Goal: Task Accomplishment & Management: Use online tool/utility

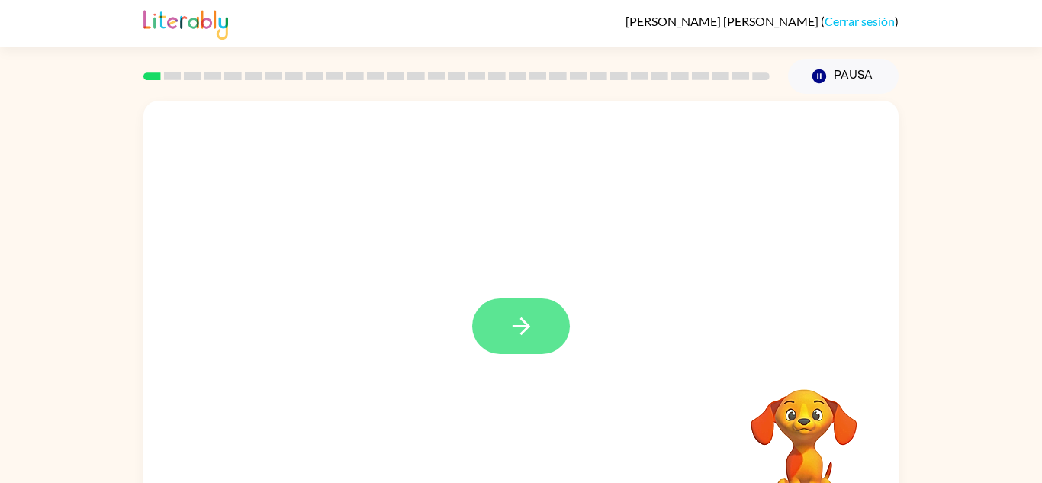
click at [509, 308] on button "button" at bounding box center [521, 326] width 98 height 56
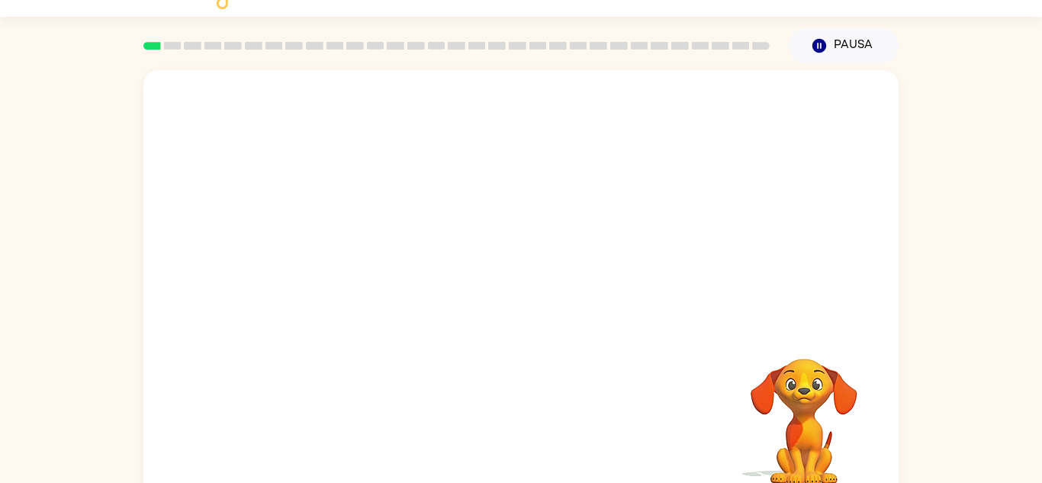
scroll to position [53, 0]
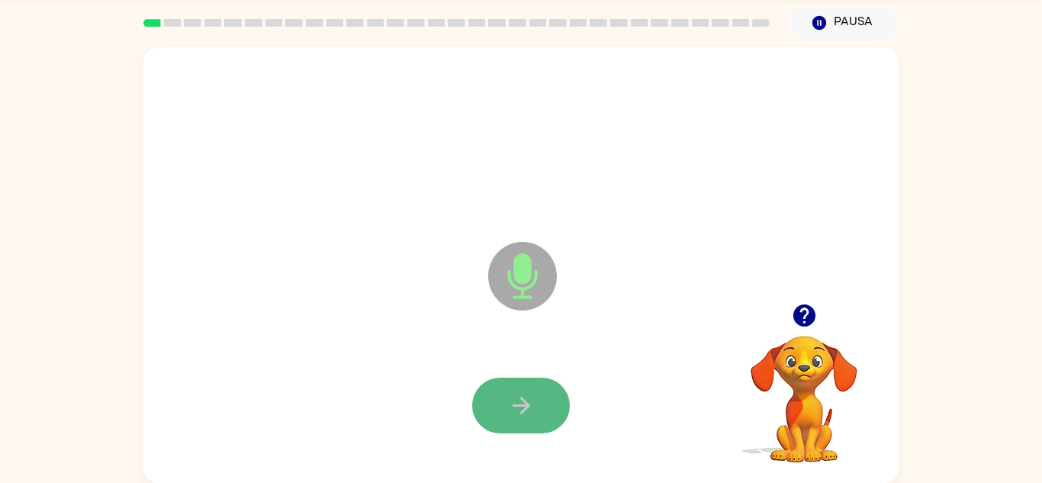
click at [545, 398] on button "button" at bounding box center [521, 406] width 98 height 56
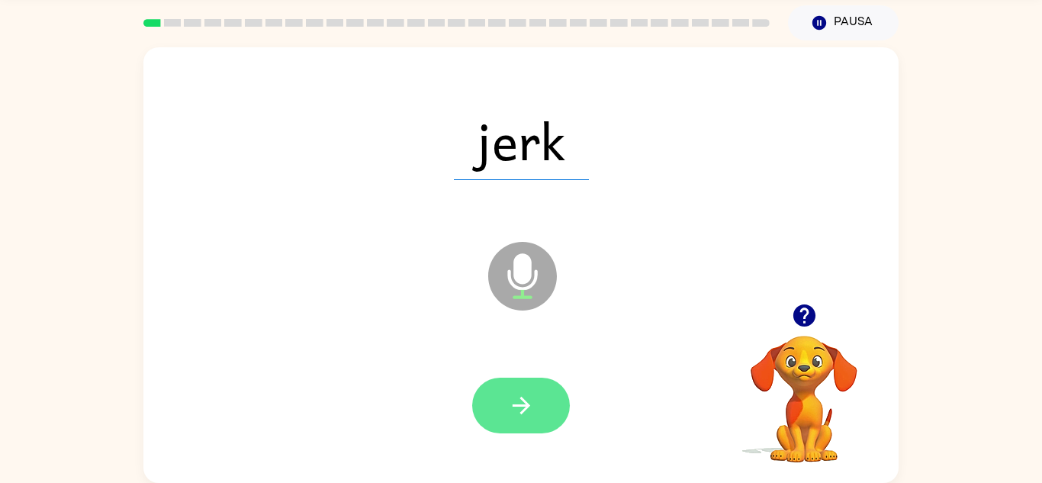
click at [526, 420] on button "button" at bounding box center [521, 406] width 98 height 56
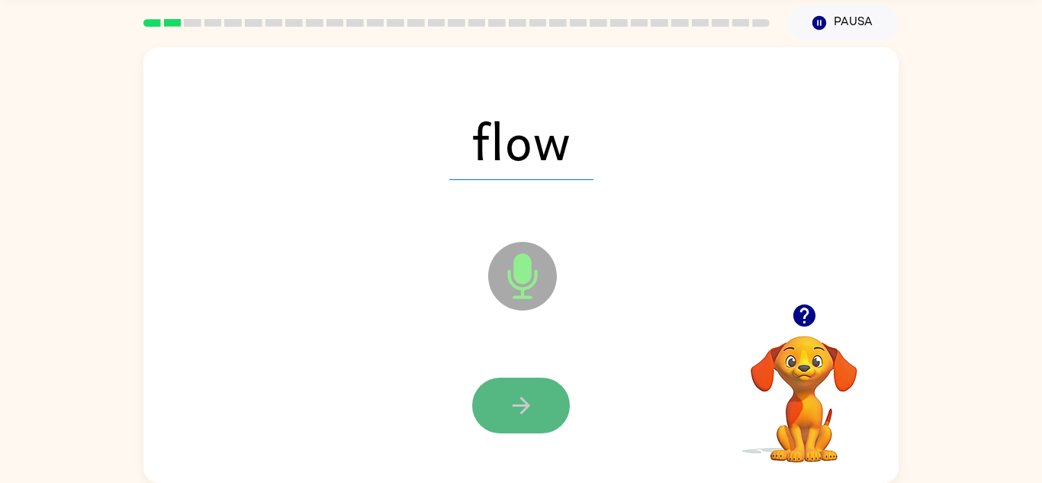
click at [515, 416] on icon "button" at bounding box center [521, 405] width 27 height 27
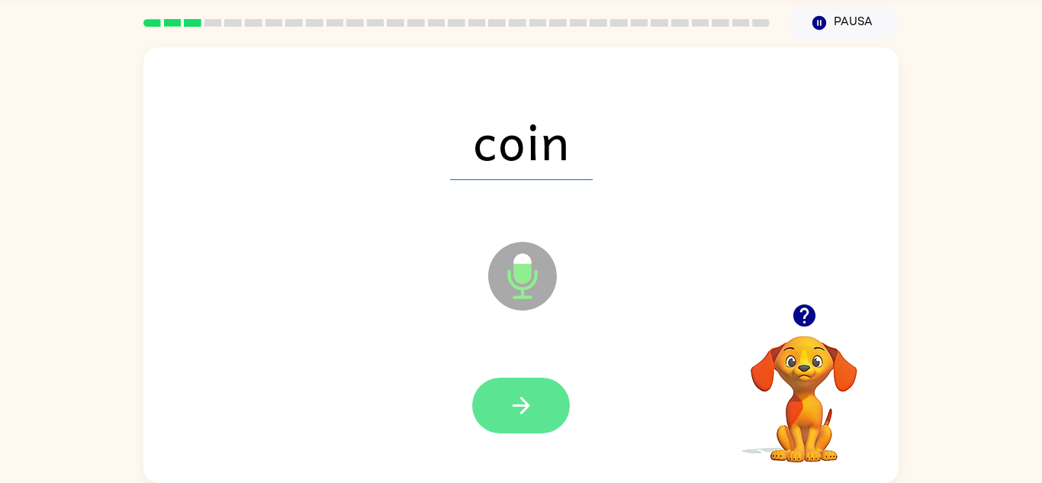
click at [513, 415] on icon "button" at bounding box center [521, 405] width 27 height 27
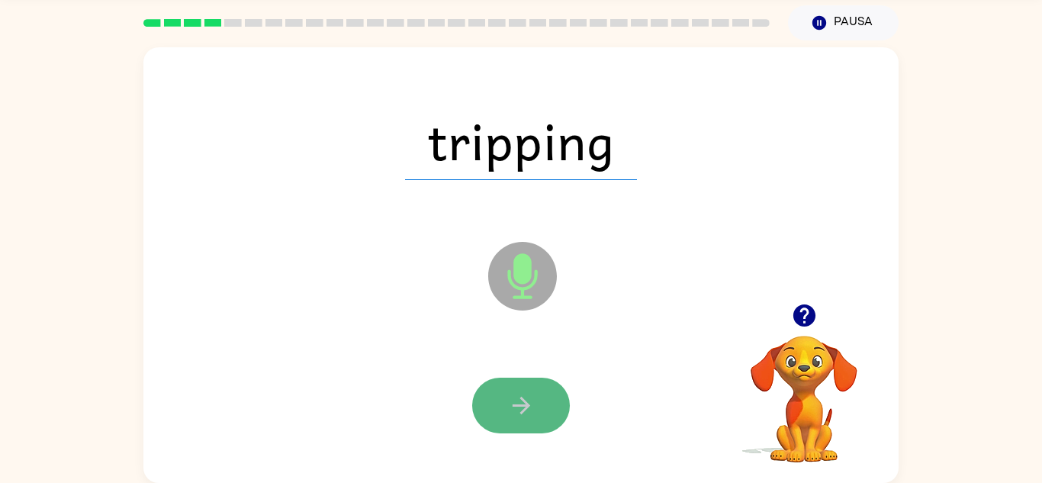
click at [518, 400] on icon "button" at bounding box center [521, 405] width 27 height 27
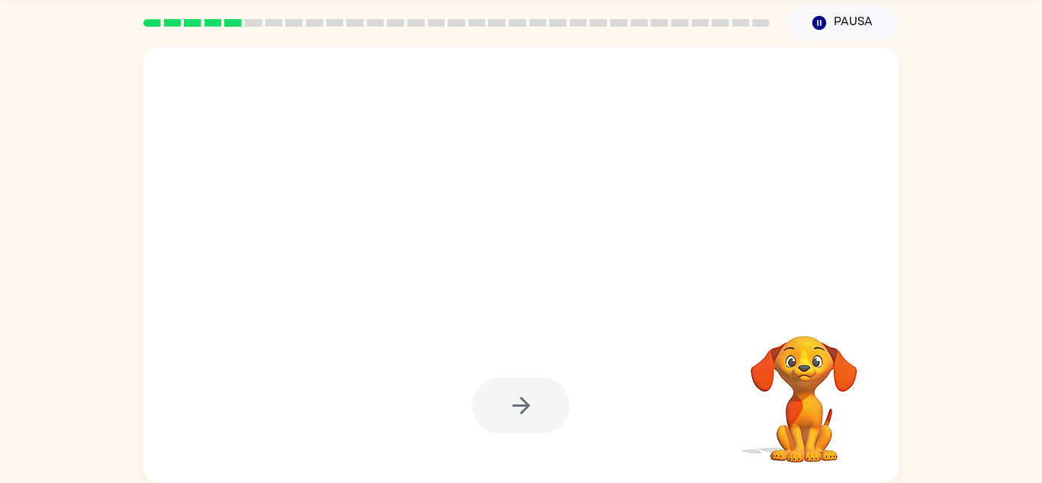
click at [518, 400] on div at bounding box center [521, 406] width 98 height 56
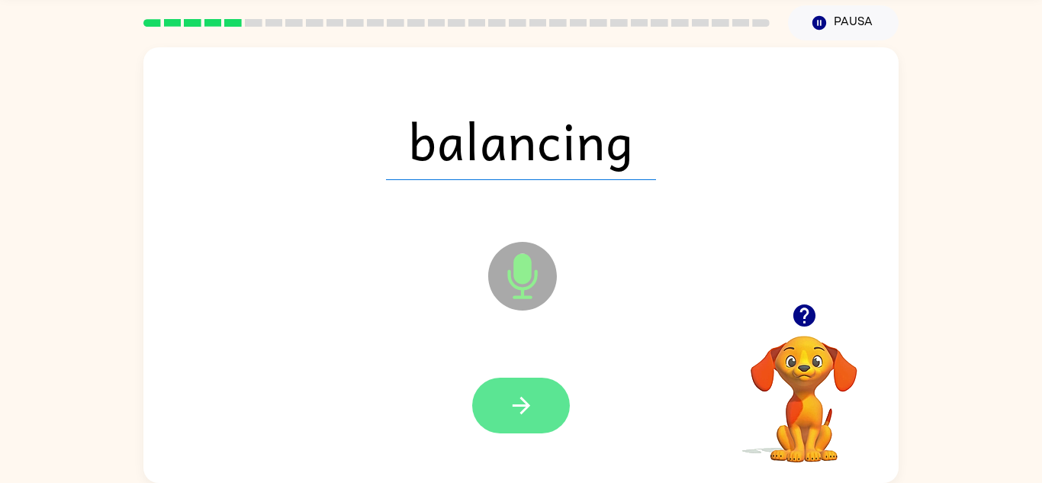
click at [510, 407] on icon "button" at bounding box center [521, 405] width 27 height 27
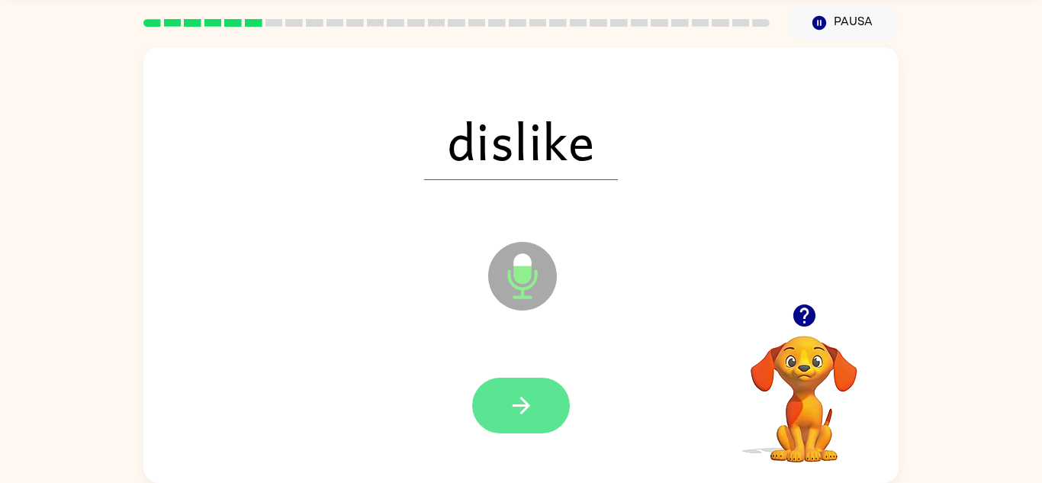
click at [519, 416] on icon "button" at bounding box center [521, 405] width 27 height 27
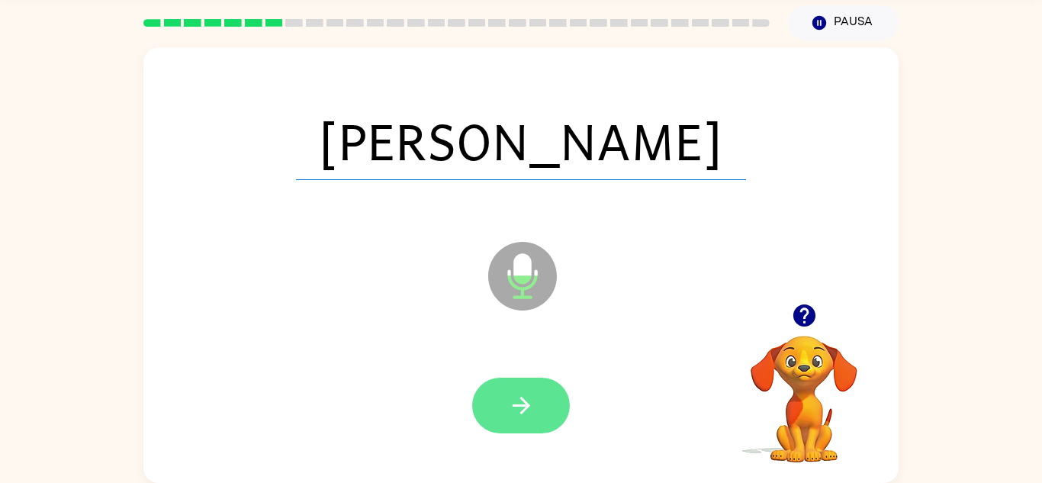
click at [519, 424] on button "button" at bounding box center [521, 406] width 98 height 56
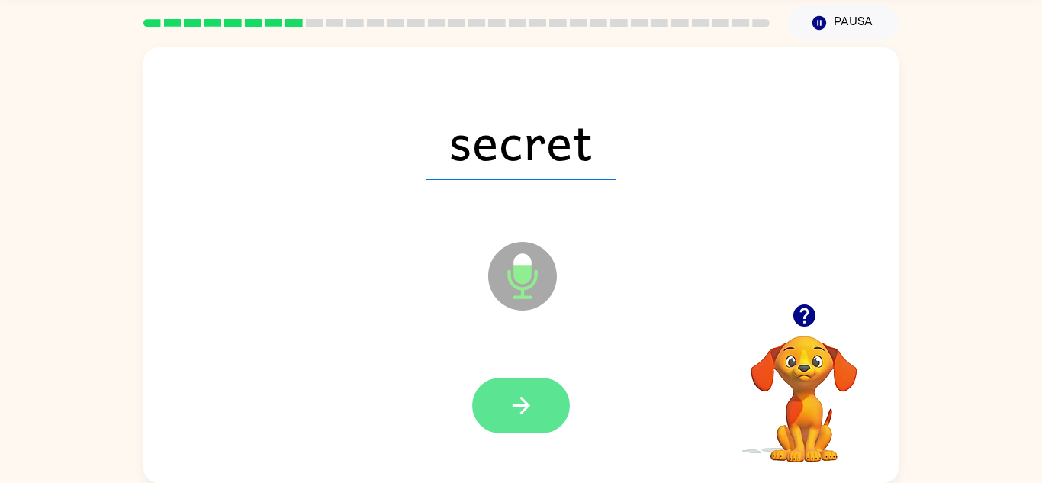
click at [556, 399] on button "button" at bounding box center [521, 406] width 98 height 56
click at [548, 389] on button "button" at bounding box center [521, 406] width 98 height 56
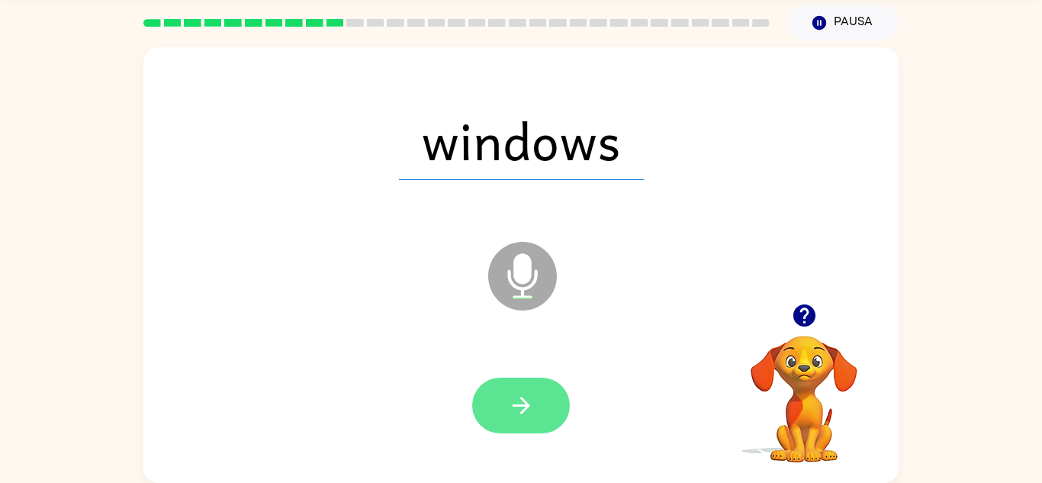
click at [526, 400] on icon "button" at bounding box center [521, 405] width 27 height 27
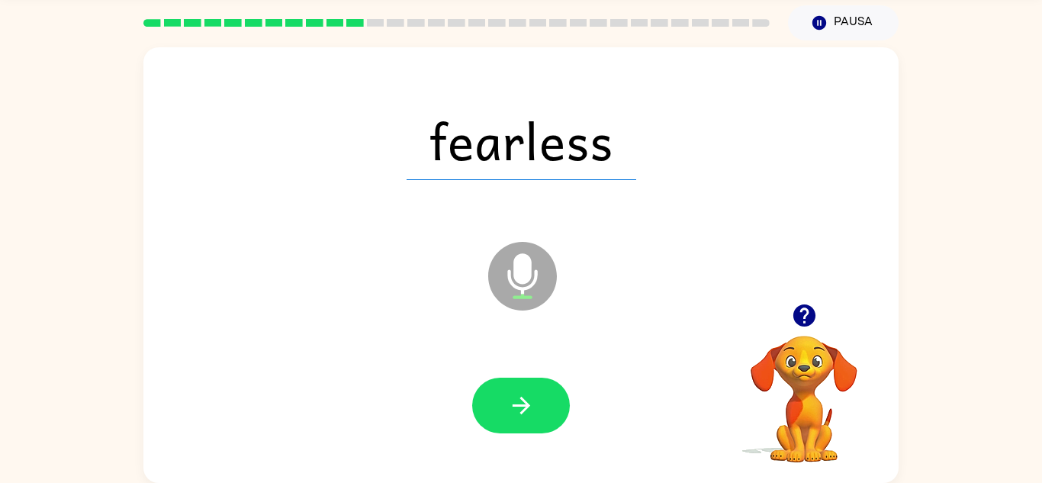
click at [526, 400] on icon "button" at bounding box center [521, 405] width 27 height 27
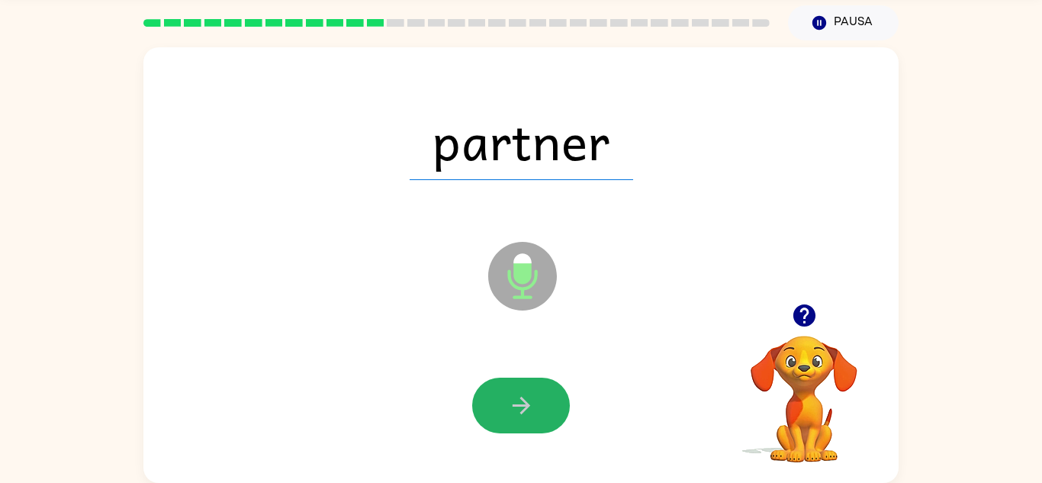
click at [526, 400] on icon "button" at bounding box center [521, 405] width 27 height 27
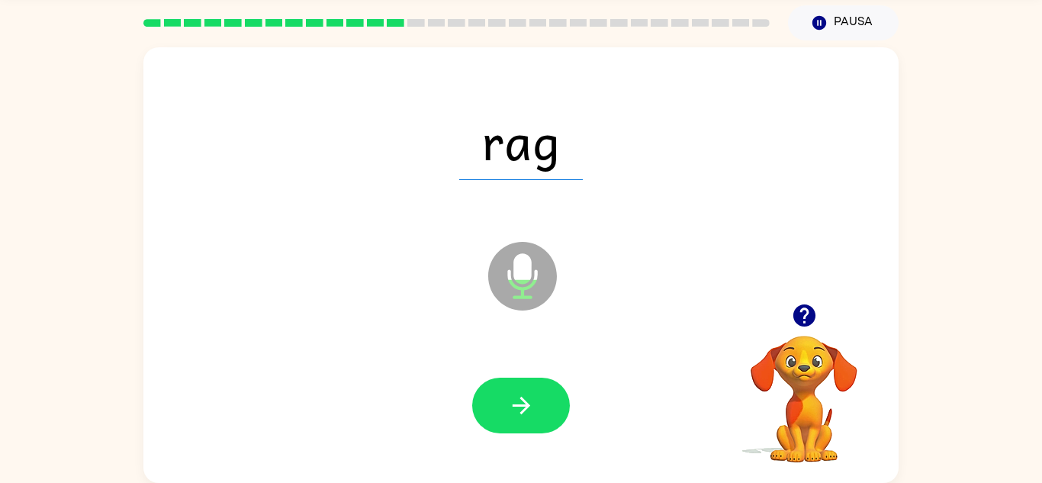
click at [526, 400] on icon "button" at bounding box center [521, 405] width 27 height 27
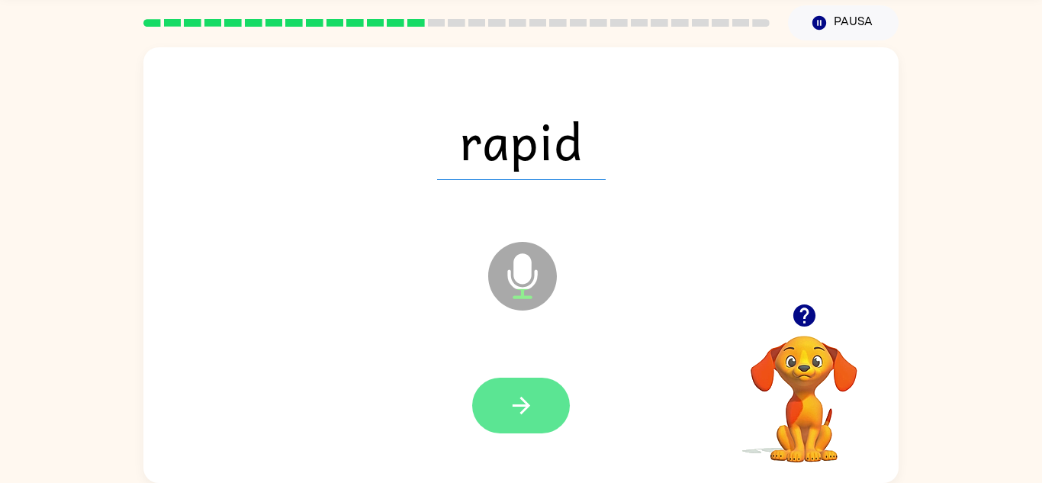
click at [517, 397] on icon "button" at bounding box center [521, 405] width 27 height 27
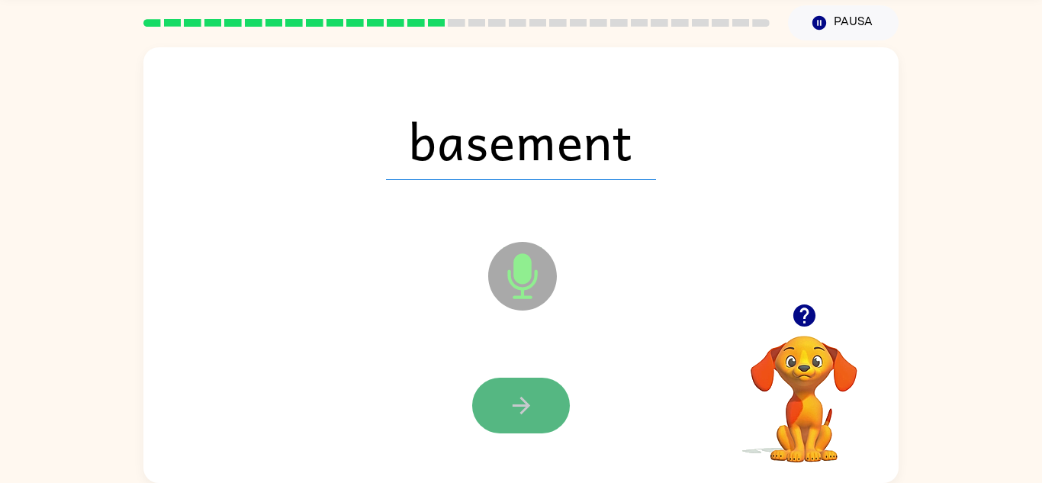
click at [528, 401] on icon "button" at bounding box center [521, 405] width 27 height 27
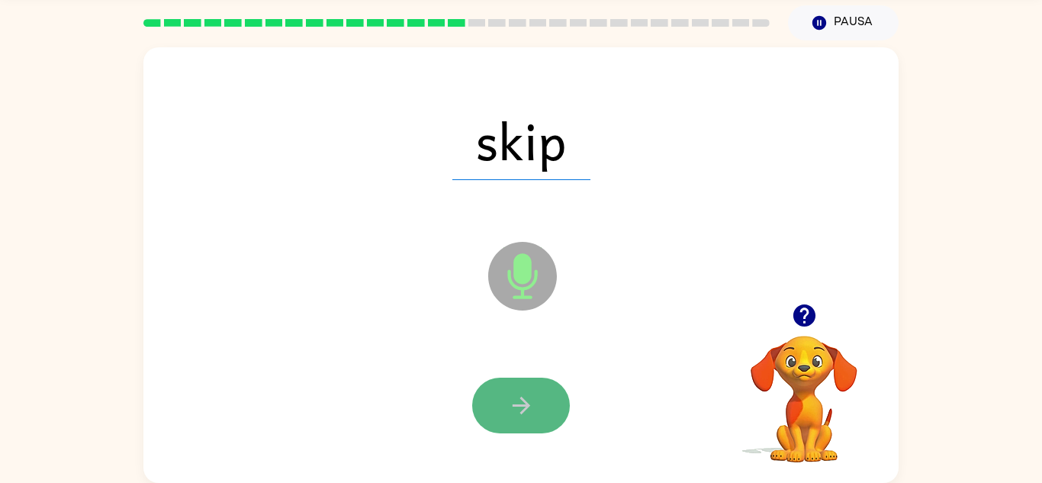
click at [529, 404] on icon "button" at bounding box center [521, 405] width 27 height 27
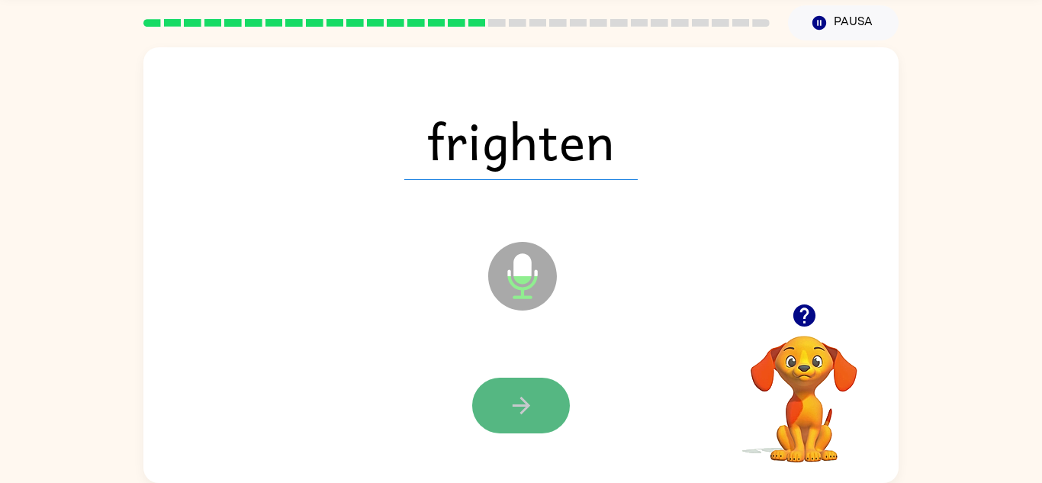
click at [560, 397] on button "button" at bounding box center [521, 406] width 98 height 56
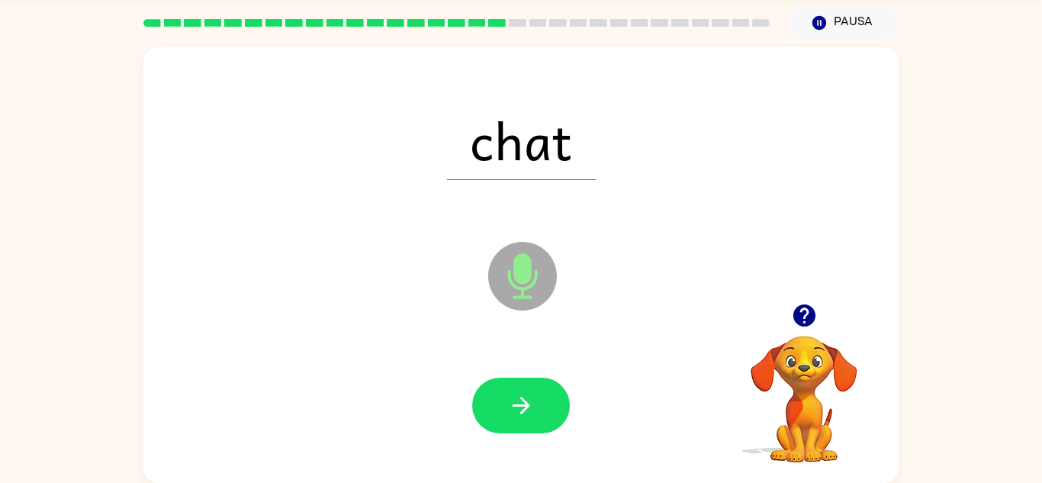
click at [560, 397] on button "button" at bounding box center [521, 406] width 98 height 56
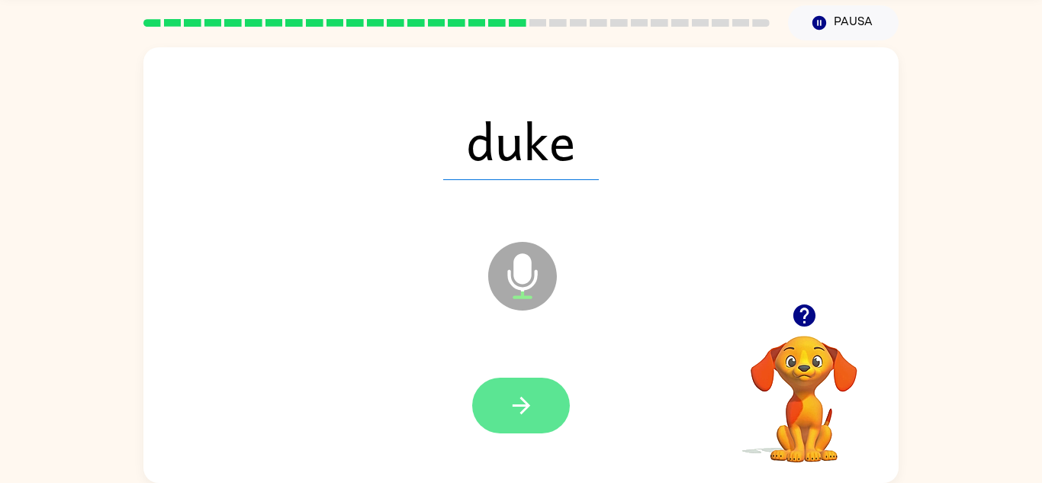
click at [551, 387] on button "button" at bounding box center [521, 406] width 98 height 56
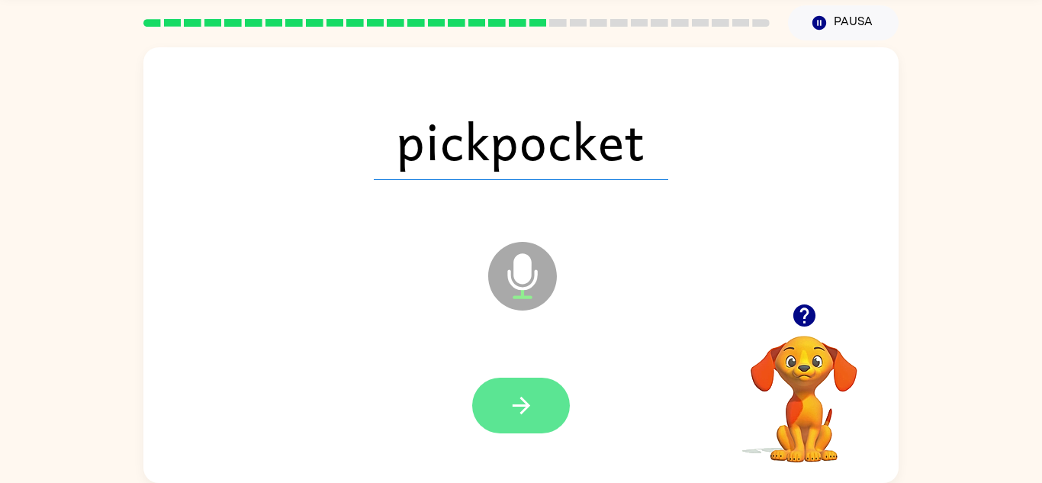
click at [551, 387] on button "button" at bounding box center [521, 406] width 98 height 56
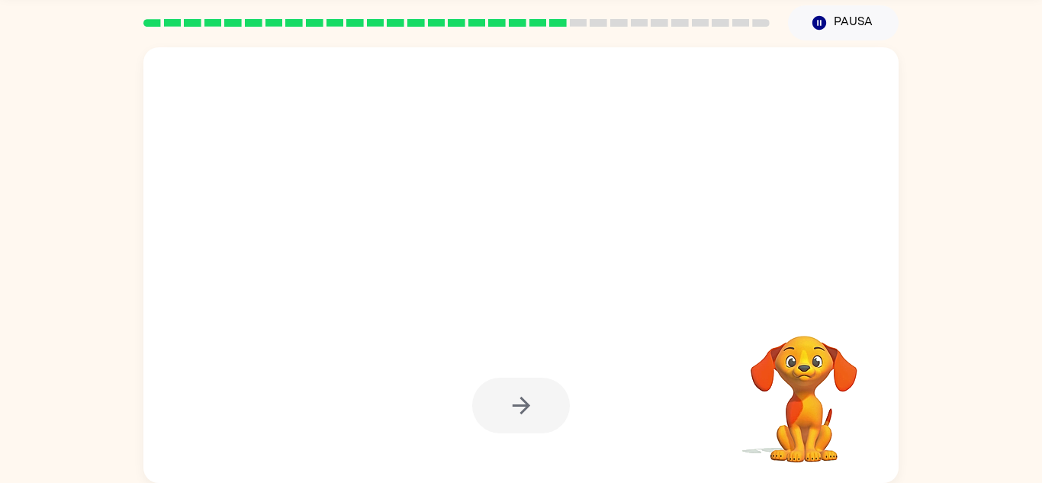
click at [568, 349] on div at bounding box center [521, 405] width 725 height 125
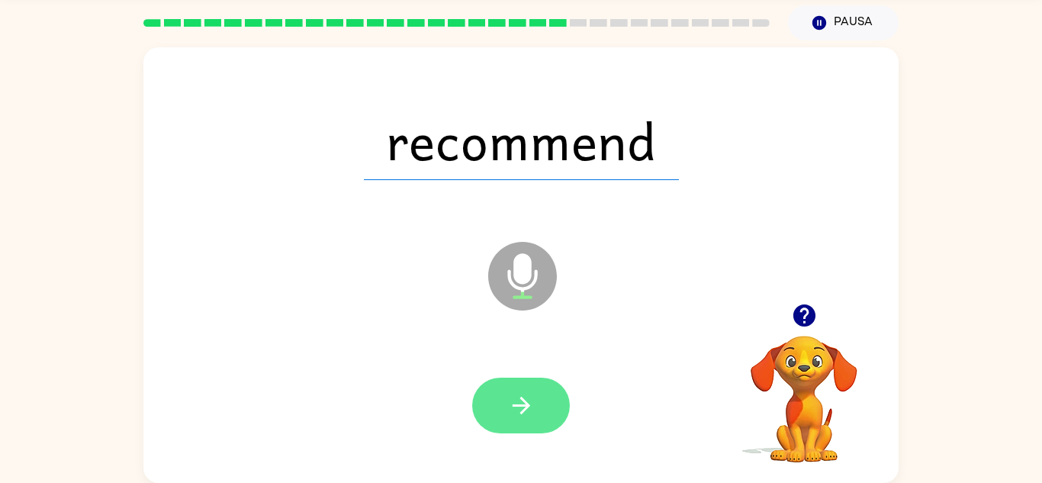
click at [556, 396] on button "button" at bounding box center [521, 406] width 98 height 56
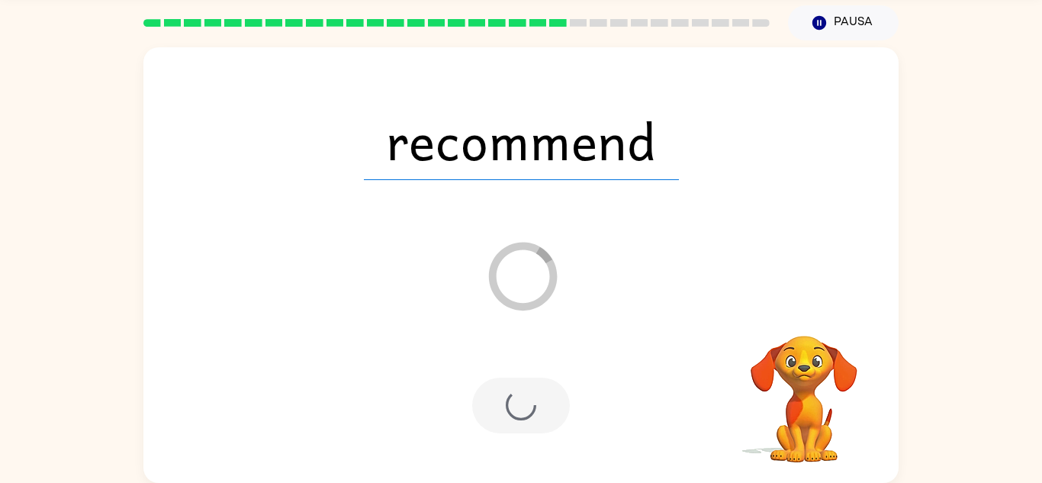
click at [565, 376] on div at bounding box center [521, 405] width 725 height 125
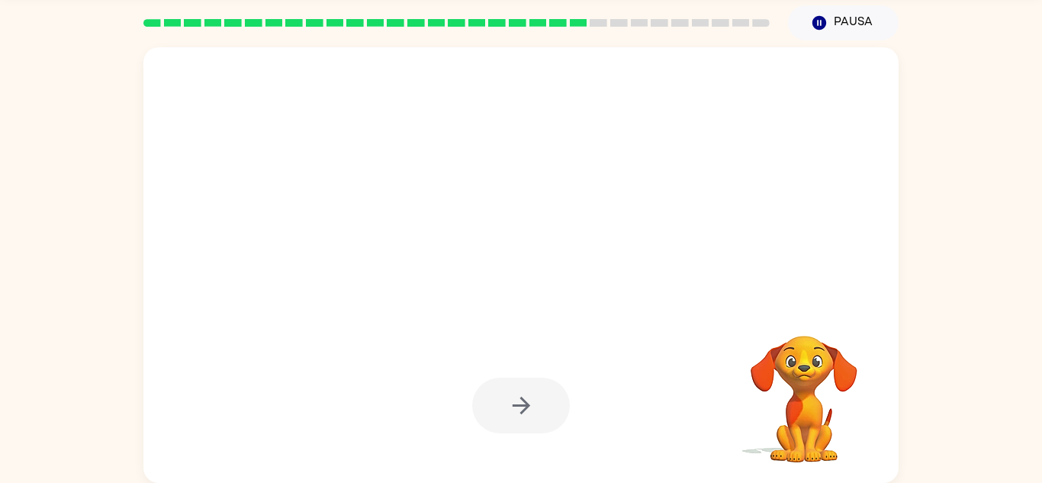
click at [613, 286] on div at bounding box center [520, 265] width 755 height 436
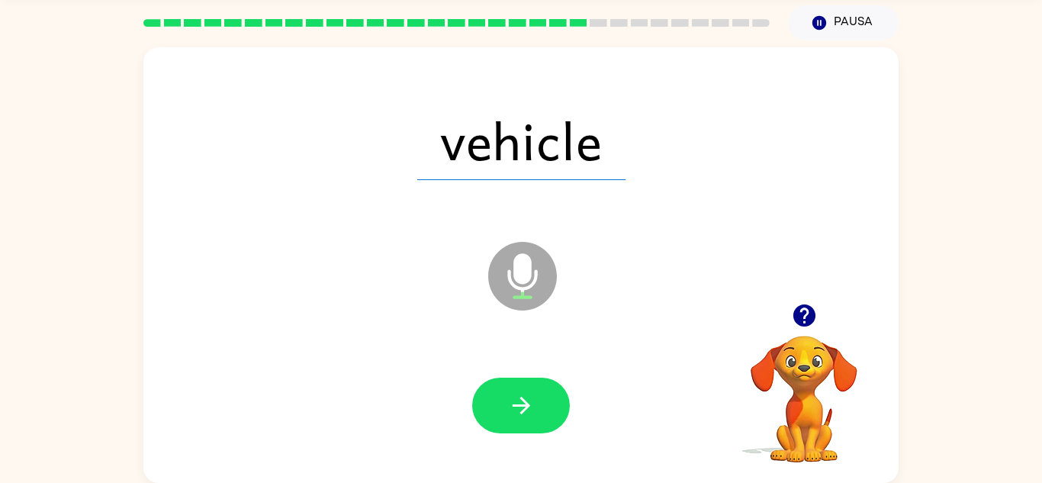
click at [540, 283] on icon at bounding box center [522, 276] width 69 height 69
click at [523, 277] on icon "Micrófono El micrófono está aquí para cuando sea tu turno de hablar" at bounding box center [598, 295] width 229 height 114
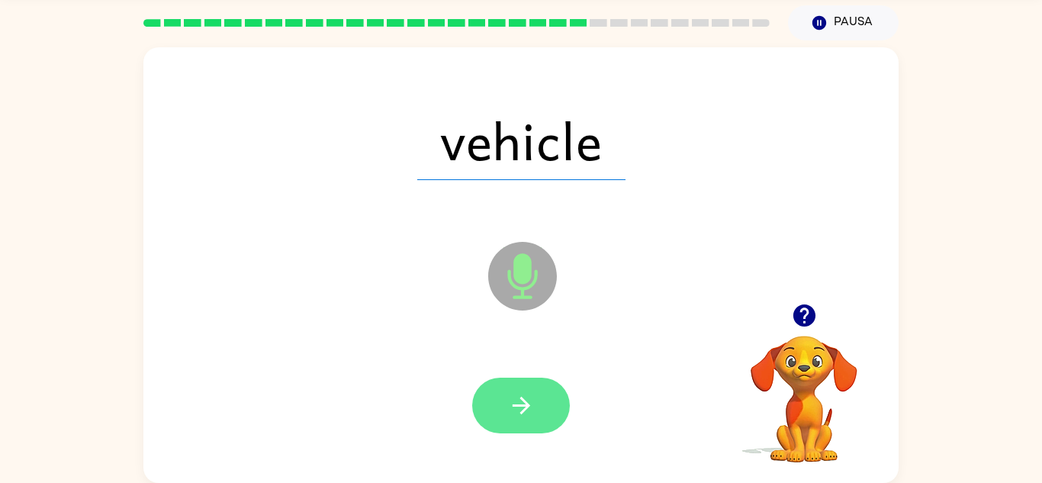
click at [547, 394] on button "button" at bounding box center [521, 406] width 98 height 56
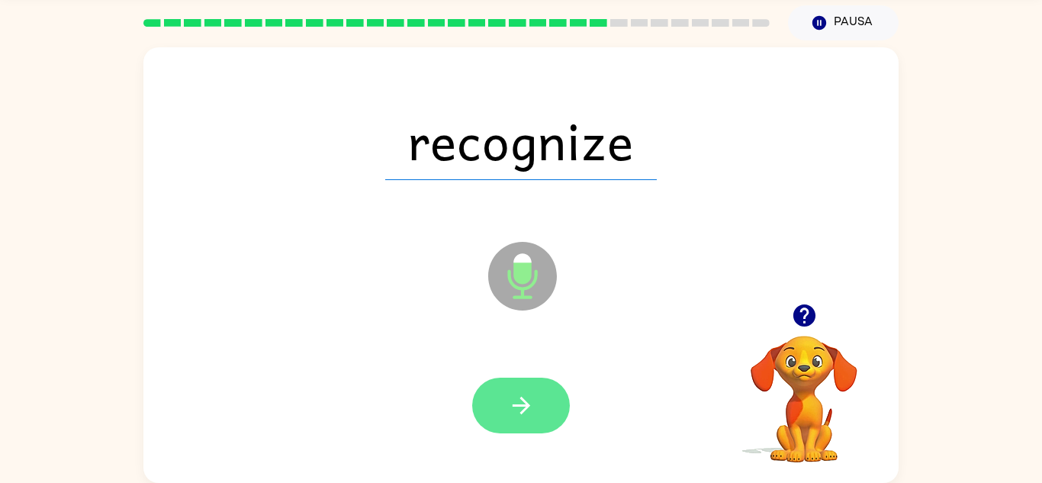
click at [526, 404] on icon "button" at bounding box center [521, 406] width 18 height 18
click at [561, 411] on button "button" at bounding box center [521, 406] width 98 height 56
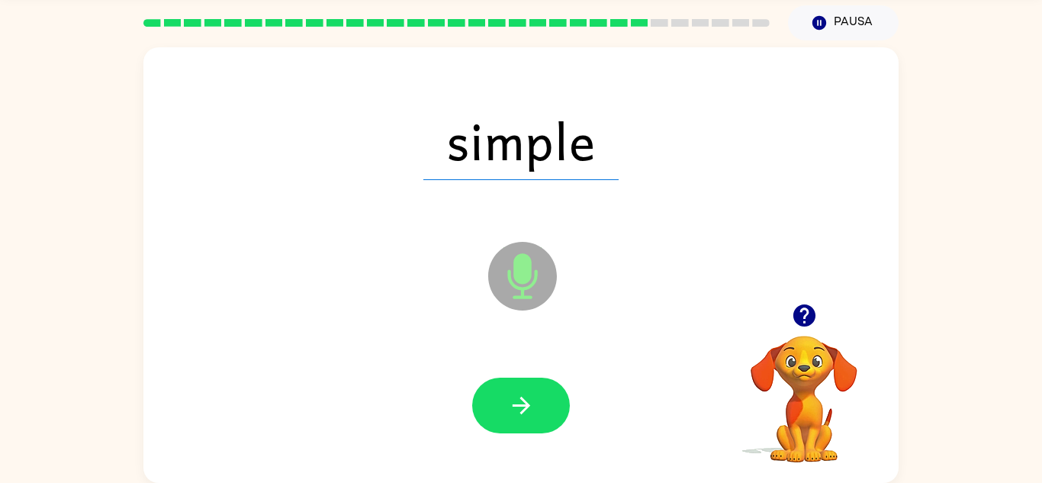
click at [521, 436] on div at bounding box center [521, 405] width 725 height 125
click at [526, 404] on icon "button" at bounding box center [521, 406] width 18 height 18
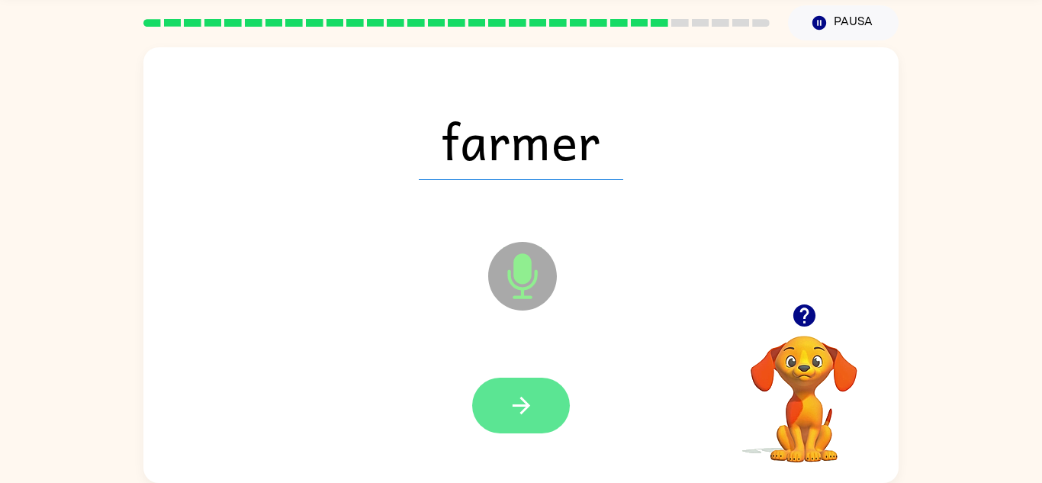
click at [513, 381] on button "button" at bounding box center [521, 406] width 98 height 56
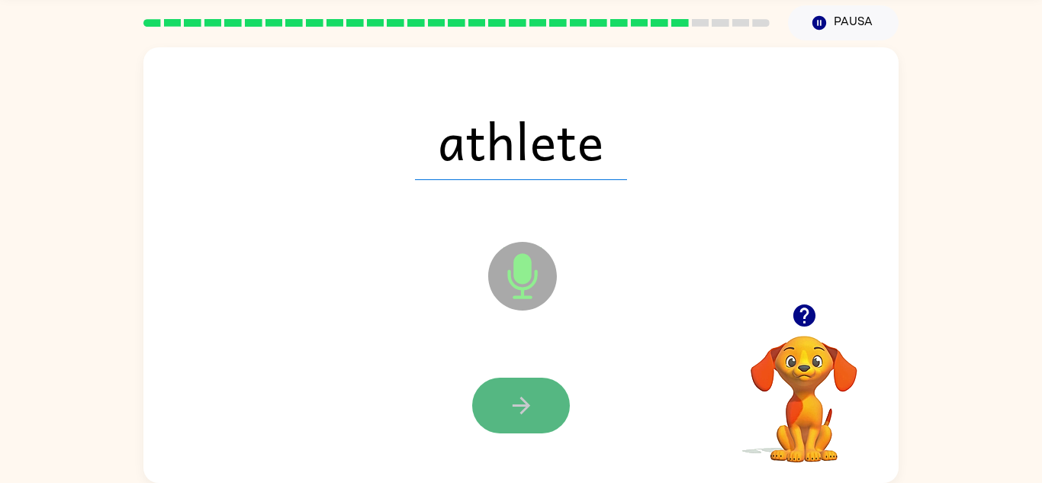
click at [524, 407] on icon "button" at bounding box center [521, 405] width 27 height 27
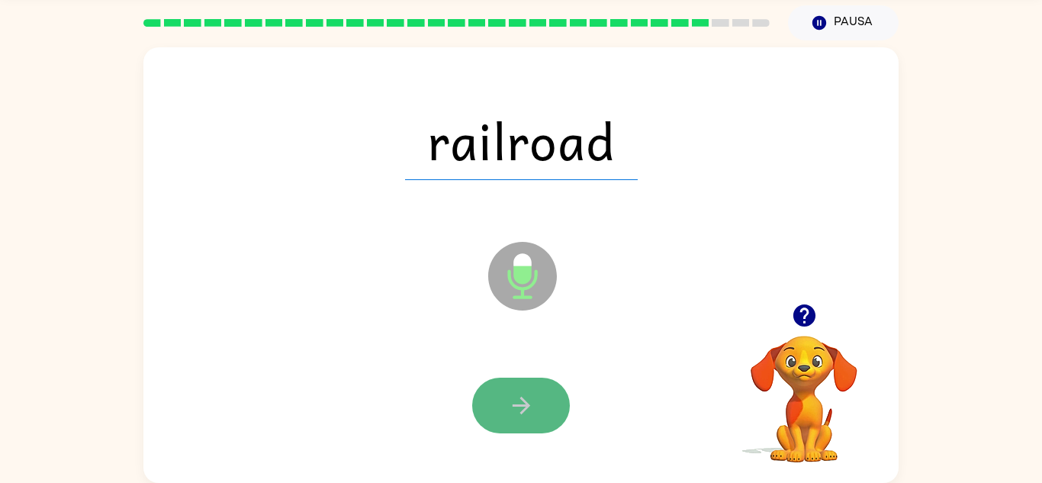
click at [505, 404] on button "button" at bounding box center [521, 406] width 98 height 56
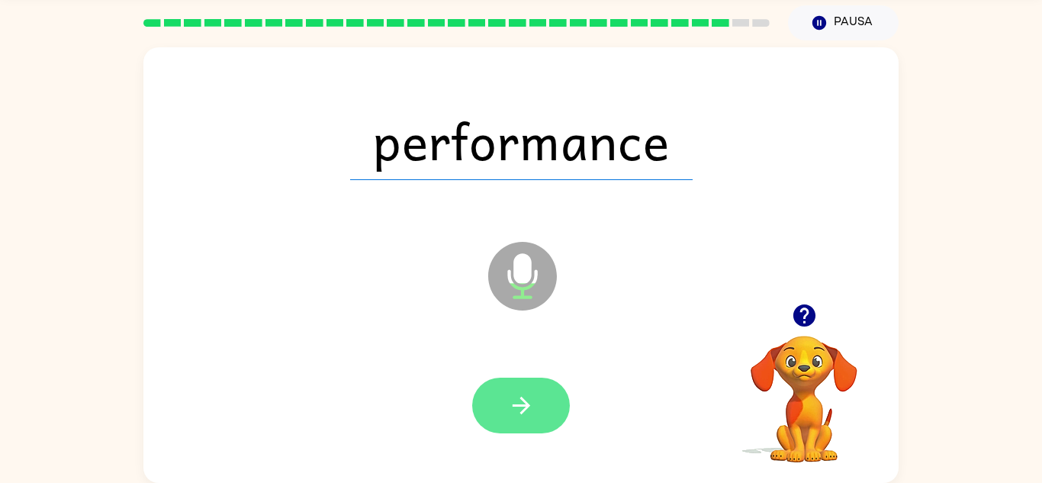
click at [555, 394] on button "button" at bounding box center [521, 406] width 98 height 56
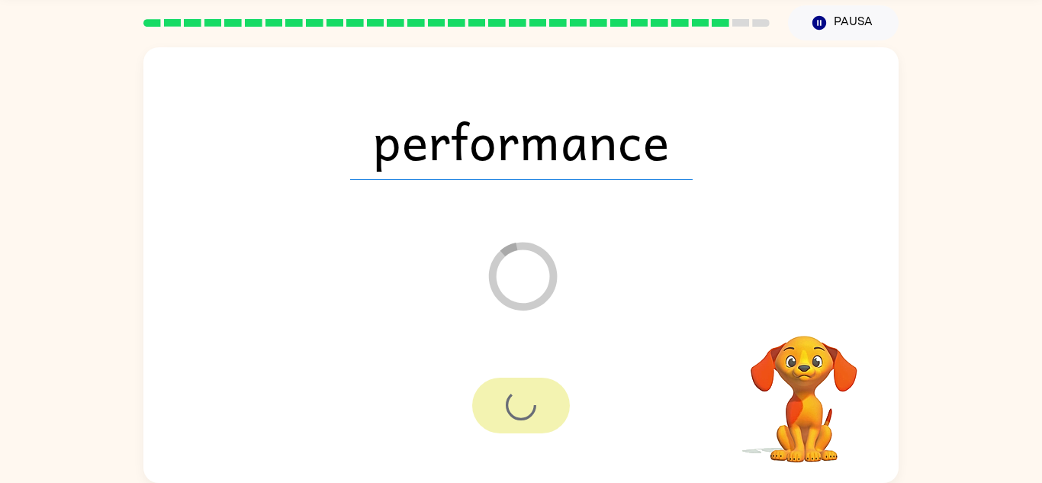
click at [555, 394] on div at bounding box center [521, 406] width 98 height 56
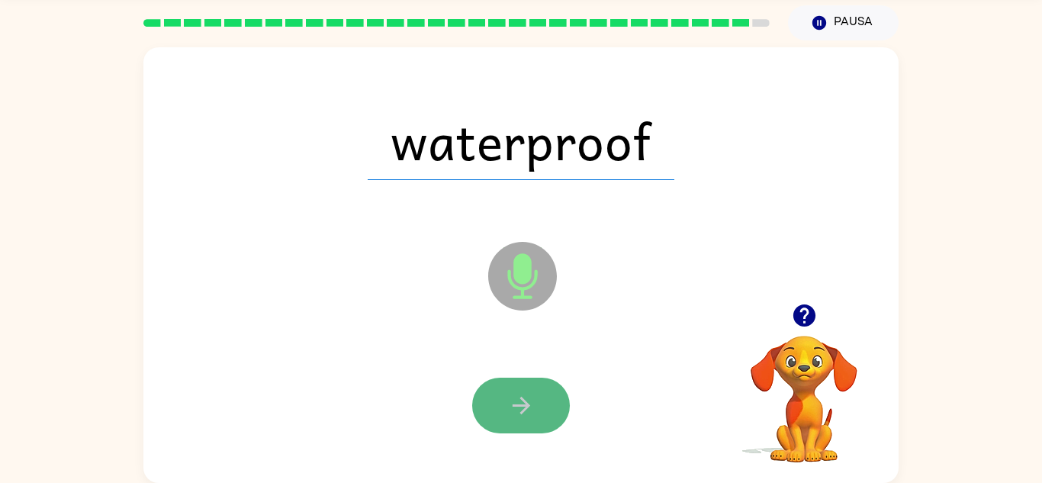
click at [538, 422] on button "button" at bounding box center [521, 406] width 98 height 56
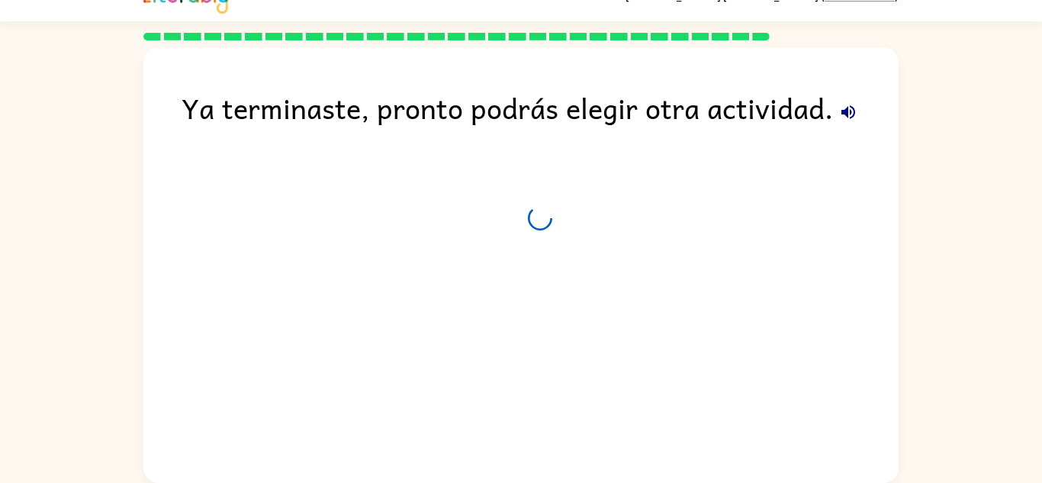
scroll to position [26, 0]
